Goal: Navigation & Orientation: Understand site structure

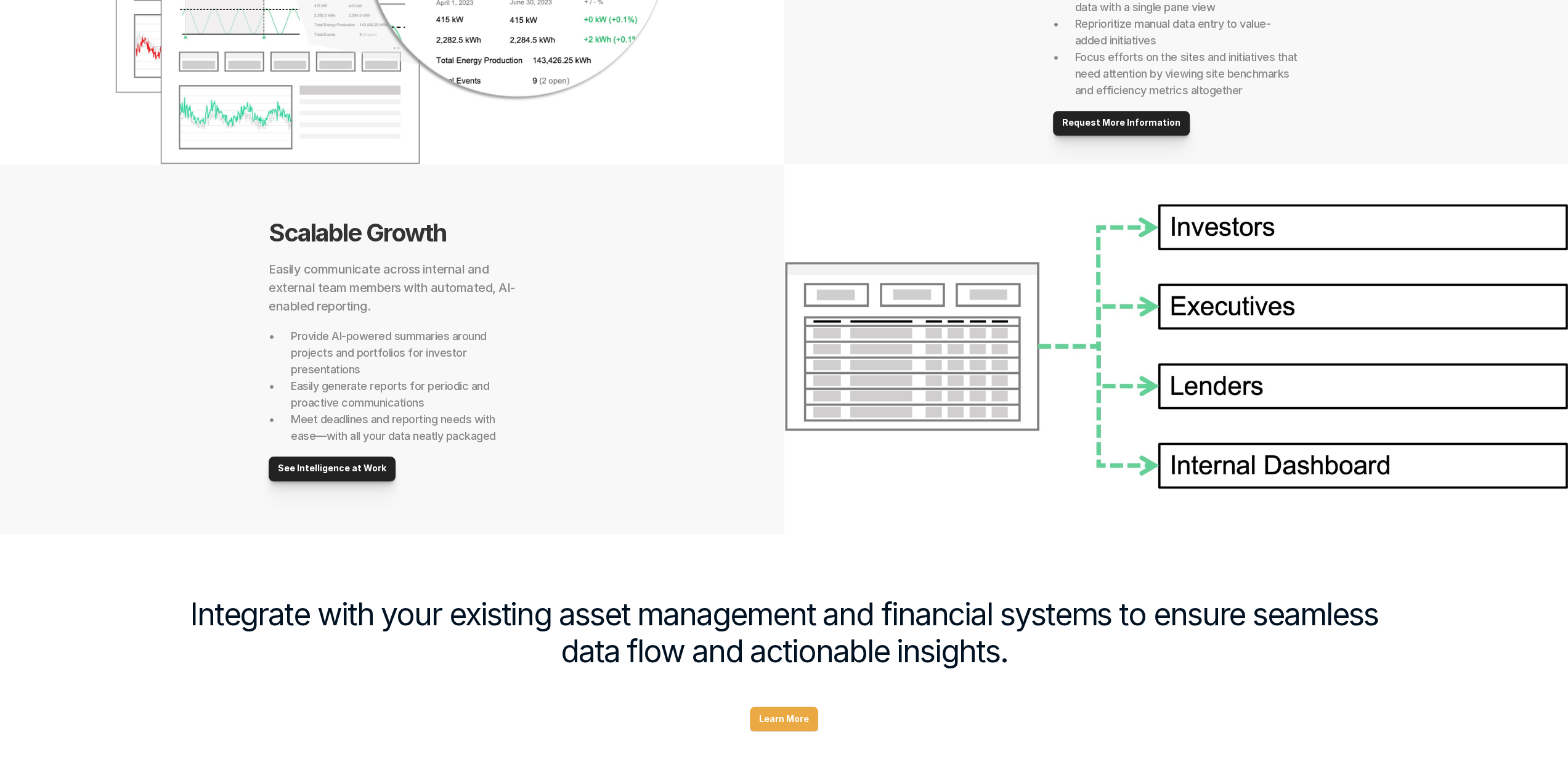
scroll to position [1008, 0]
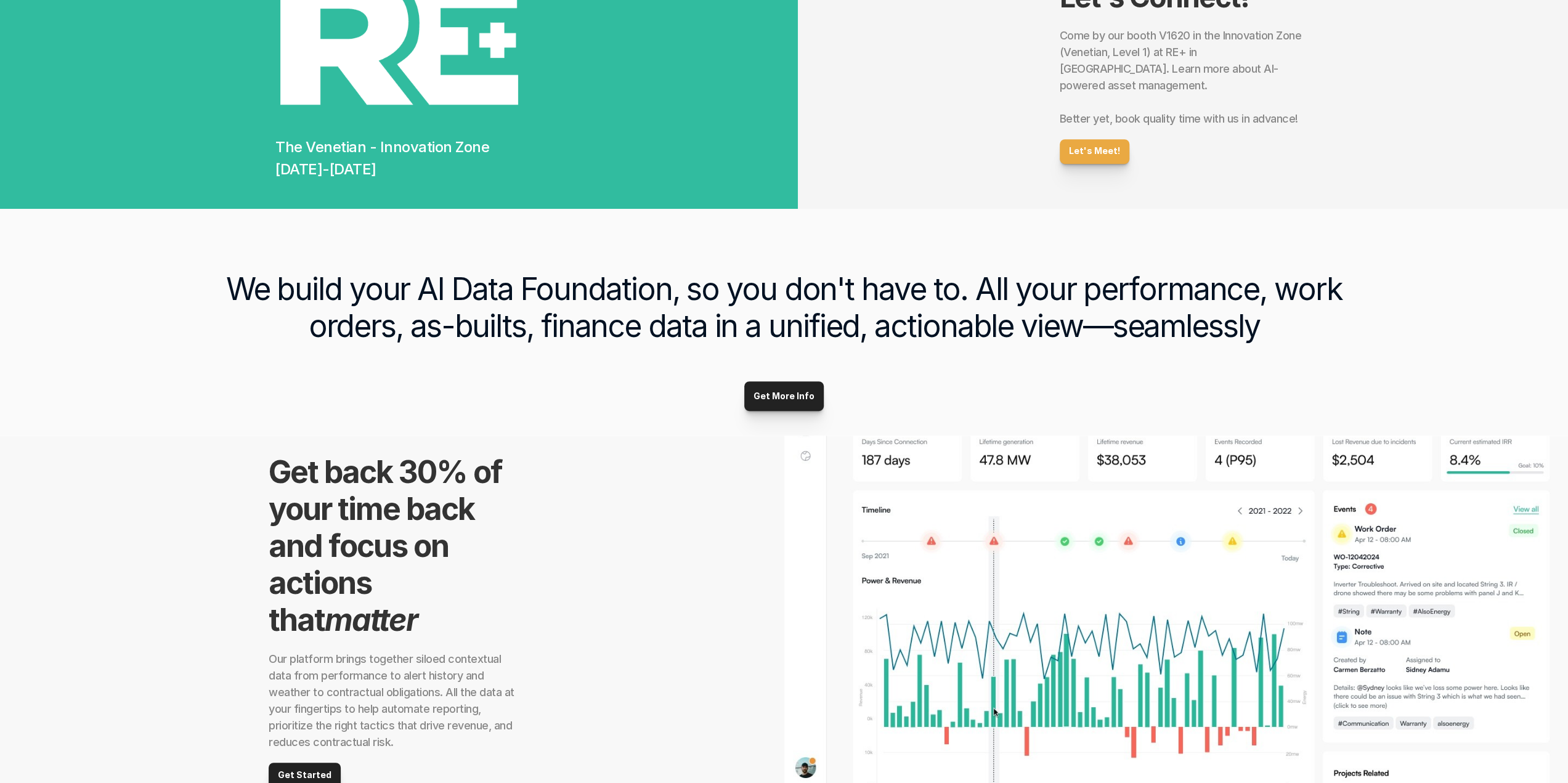
scroll to position [532, 0]
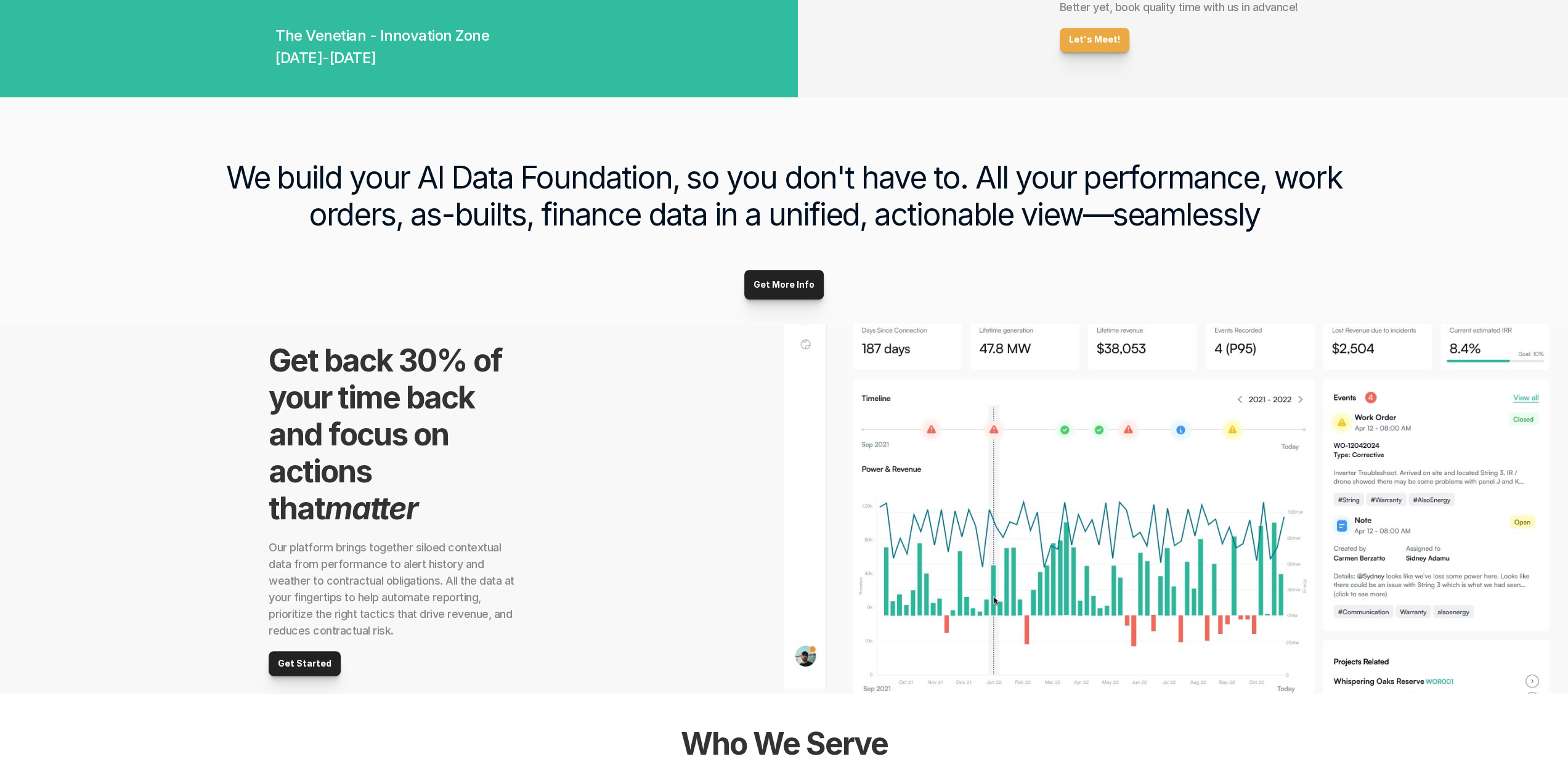
click at [955, 379] on img at bounding box center [1176, 509] width 784 height 370
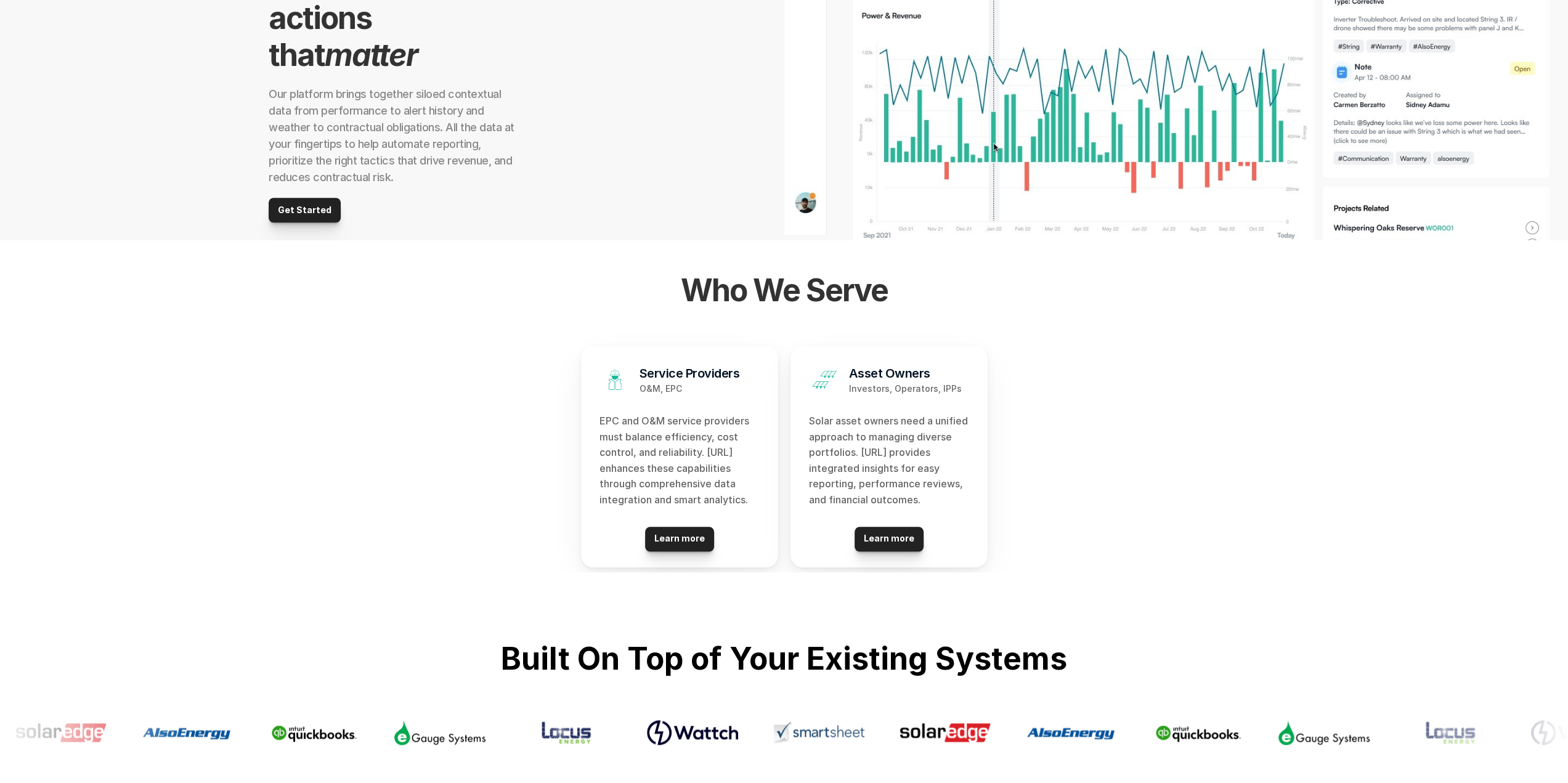
scroll to position [1087, 0]
click at [887, 537] on p "Learn more" at bounding box center [889, 538] width 50 height 10
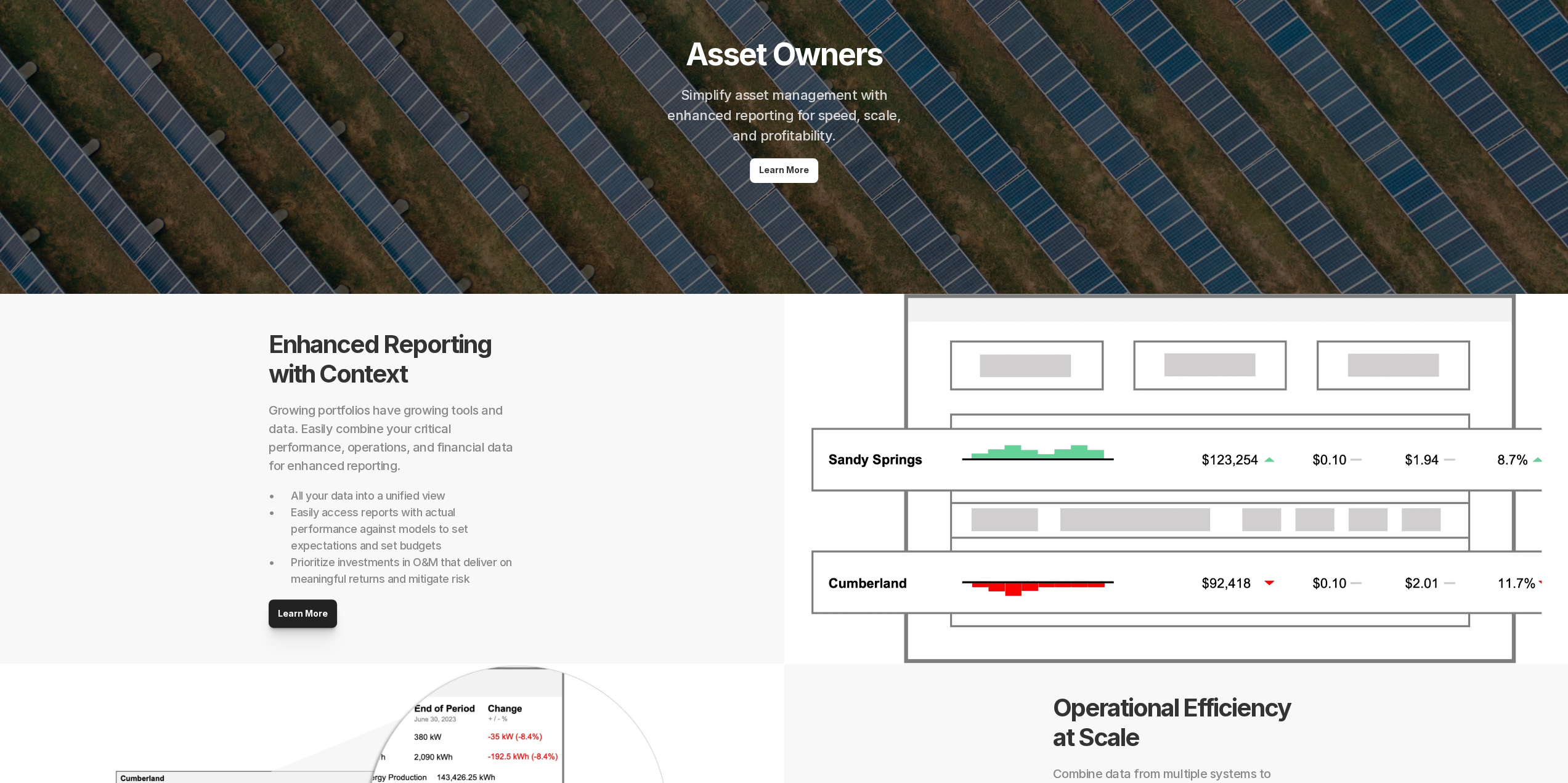
scroll to position [124, 0]
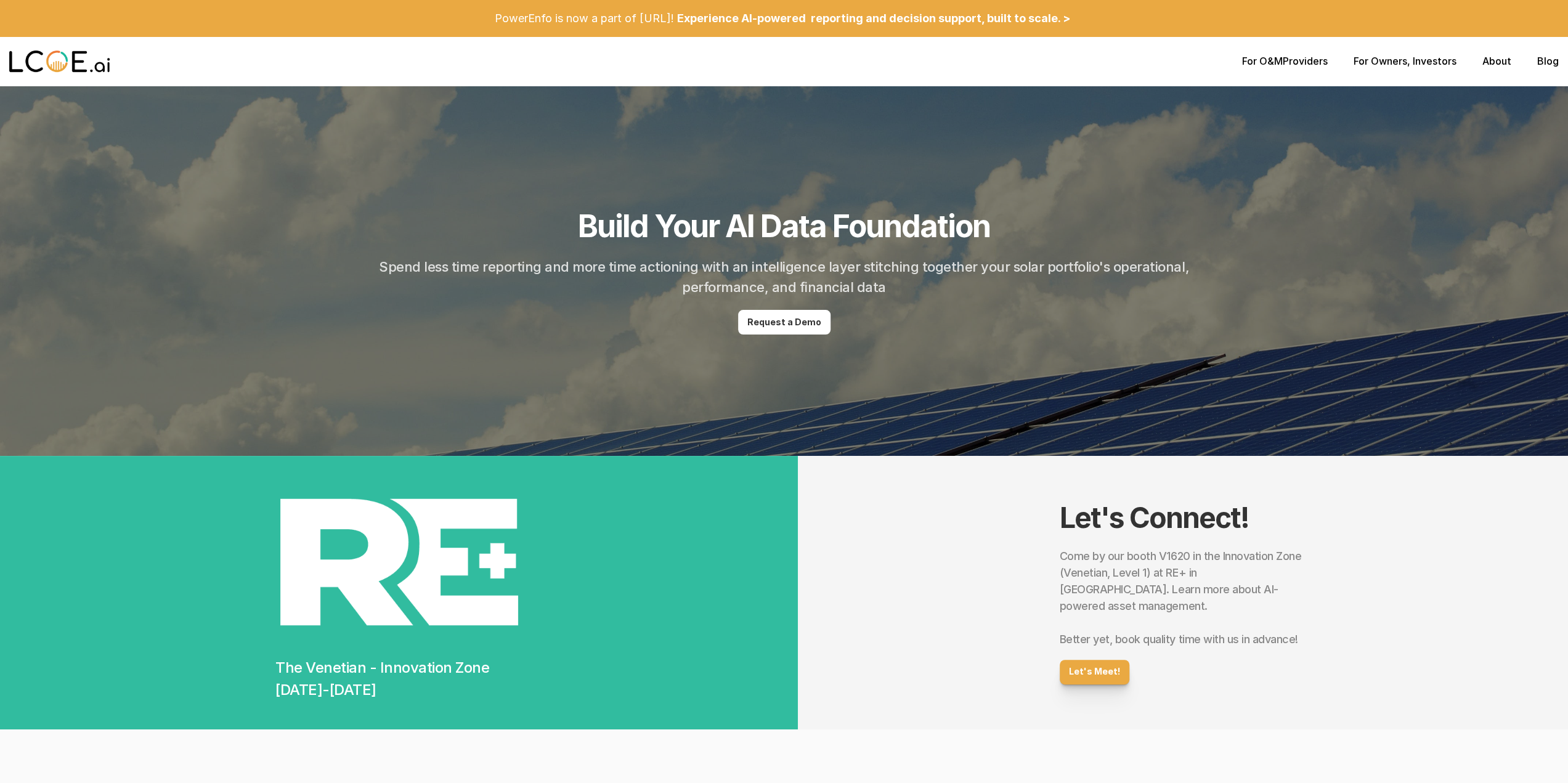
click at [1301, 63] on p "For O&M Providers" at bounding box center [1285, 61] width 86 height 12
click at [1494, 72] on div "For O&M Providers For Owners , Investors About Blog" at bounding box center [784, 62] width 1568 height 50
click at [1494, 69] on div "For O&M Providers For Owners , Investors About Blog" at bounding box center [784, 62] width 1568 height 50
click at [1494, 65] on link "About" at bounding box center [1496, 61] width 29 height 12
